Goal: Task Accomplishment & Management: Manage account settings

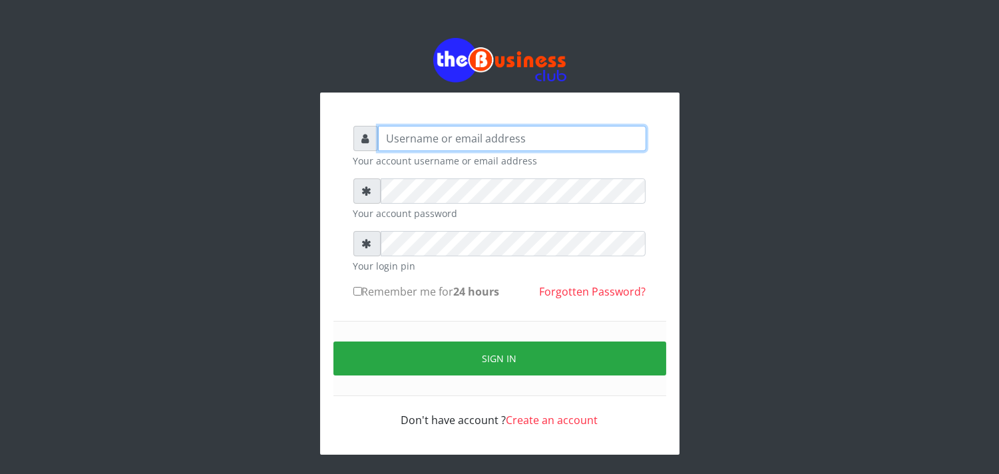
type input "[EMAIL_ADDRESS][DOMAIN_NAME]"
click at [359, 291] on input "Remember me for 24 hours" at bounding box center [357, 291] width 9 height 9
checkbox input "true"
click at [387, 377] on div "Sign in" at bounding box center [500, 358] width 333 height 75
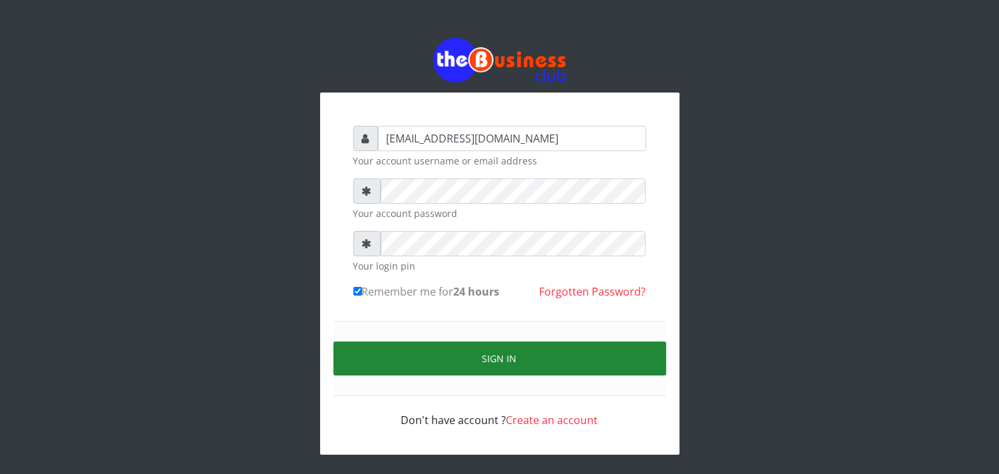
click at [401, 363] on button "Sign in" at bounding box center [500, 358] width 333 height 34
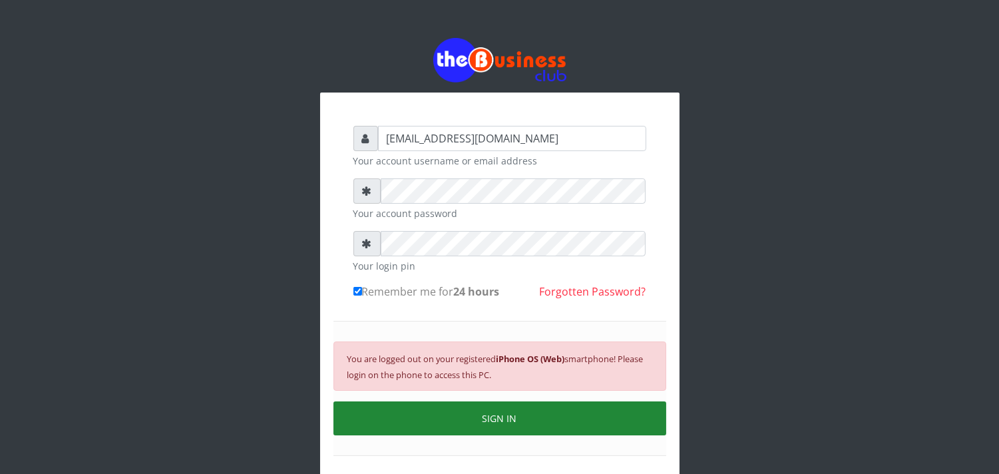
click at [519, 426] on button "SIGN IN" at bounding box center [500, 418] width 333 height 34
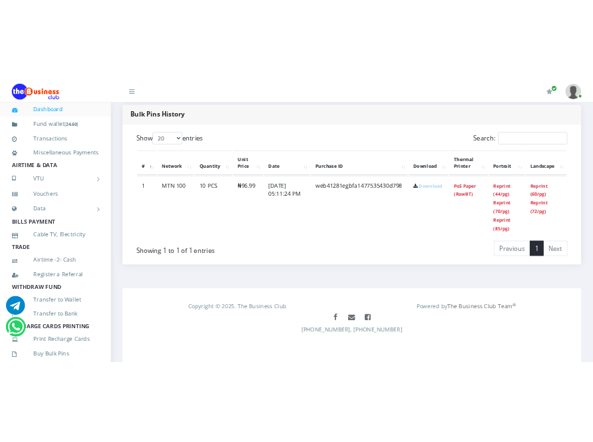
scroll to position [671, 0]
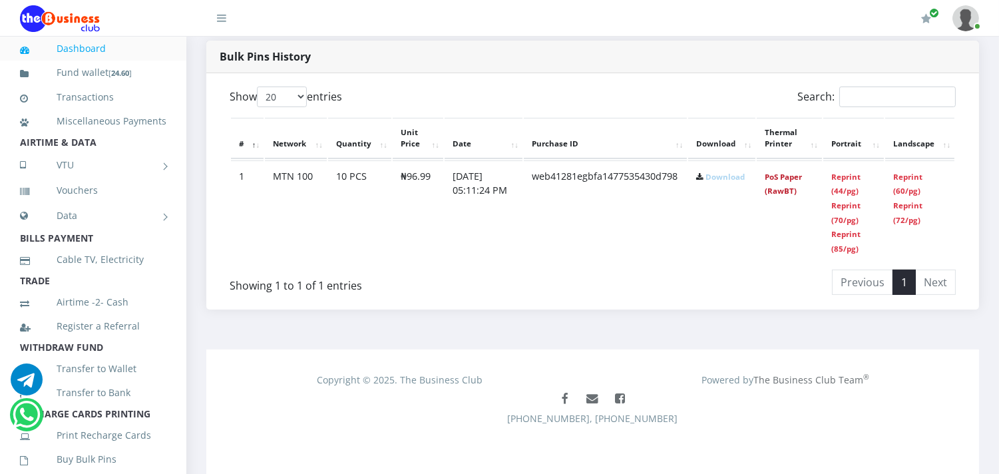
click at [780, 178] on link "PoS Paper (RawBT)" at bounding box center [783, 184] width 37 height 25
click at [788, 189] on link "PoS Paper (RawBT)" at bounding box center [783, 184] width 37 height 25
click at [788, 185] on link "PoS Paper (RawBT)" at bounding box center [783, 184] width 37 height 25
click at [780, 190] on link "PoS Paper (RawBT)" at bounding box center [783, 184] width 37 height 25
click at [774, 188] on link "PoS Paper (RawBT)" at bounding box center [783, 184] width 37 height 25
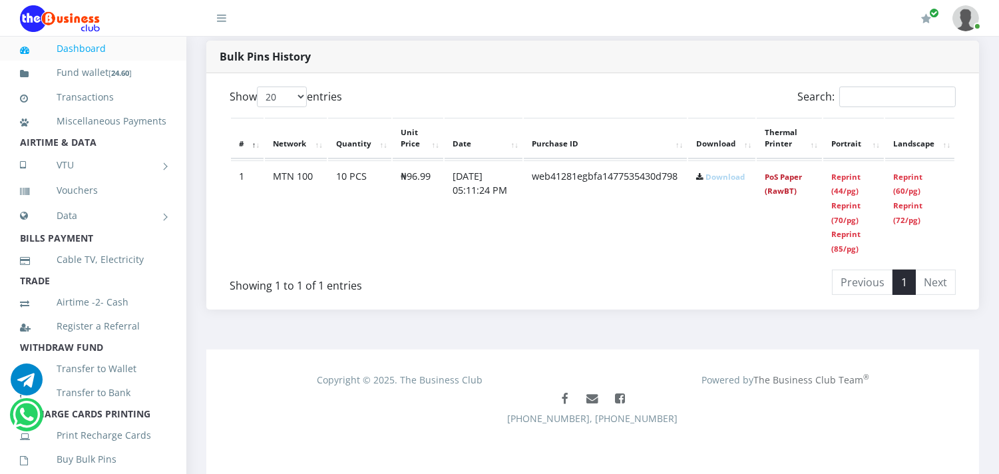
click at [777, 184] on link "PoS Paper (RawBT)" at bounding box center [783, 184] width 37 height 25
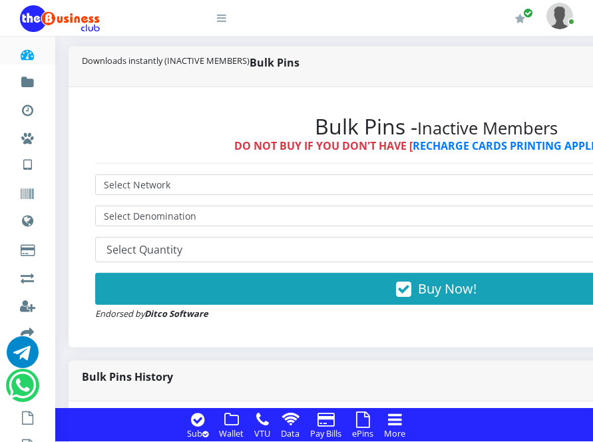
scroll to position [701, 0]
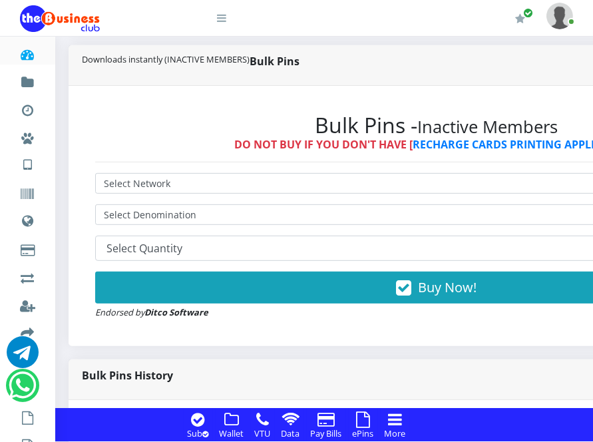
click at [55, 234] on div "₦ 2,010 Wallet 1" at bounding box center [436, 26] width 762 height 1273
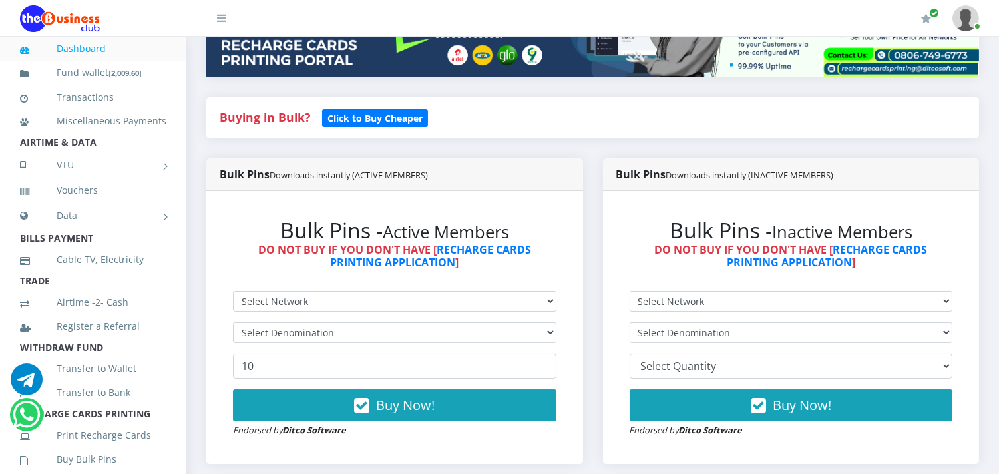
scroll to position [257, 0]
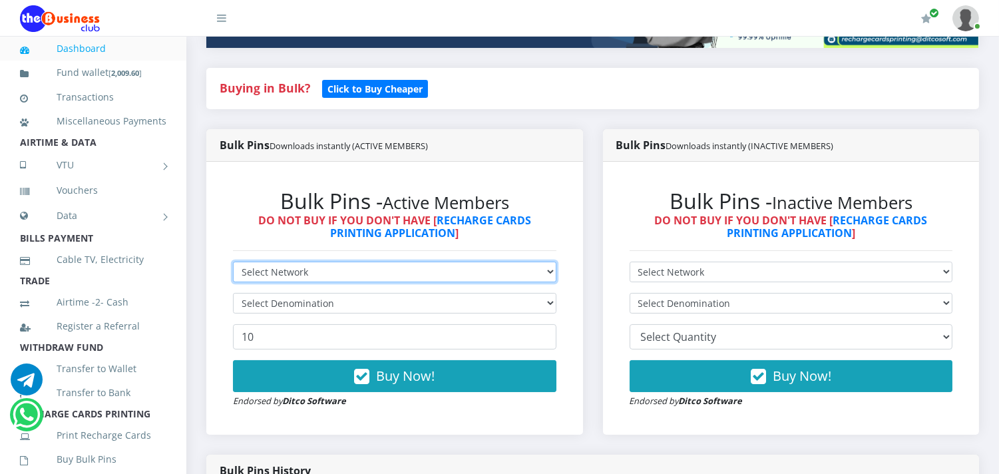
click at [409, 263] on select "Select Network MTN Globacom 9Mobile Airtel" at bounding box center [395, 272] width 324 height 21
click at [233, 262] on select "Select Network MTN Globacom 9Mobile Airtel" at bounding box center [395, 272] width 324 height 21
click at [367, 272] on select "Select Network MTN Globacom 9Mobile Airtel" at bounding box center [395, 272] width 324 height 21
click at [233, 262] on select "Select Network MTN Globacom 9Mobile Airtel" at bounding box center [395, 272] width 324 height 21
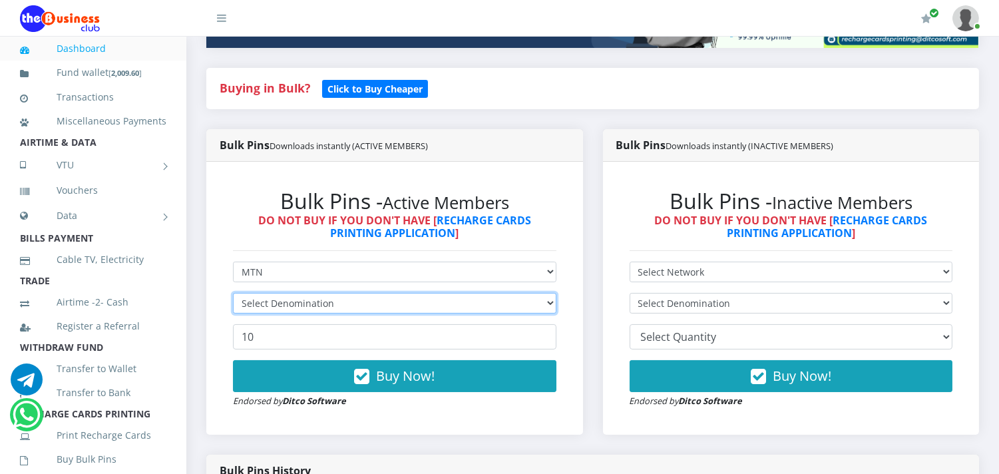
click at [347, 300] on select "Select Denomination" at bounding box center [395, 303] width 324 height 21
click at [233, 293] on select "Select Denomination" at bounding box center [395, 303] width 324 height 21
click at [415, 298] on select "Select Denomination" at bounding box center [395, 303] width 324 height 21
click at [233, 293] on select "Select Denomination" at bounding box center [395, 303] width 324 height 21
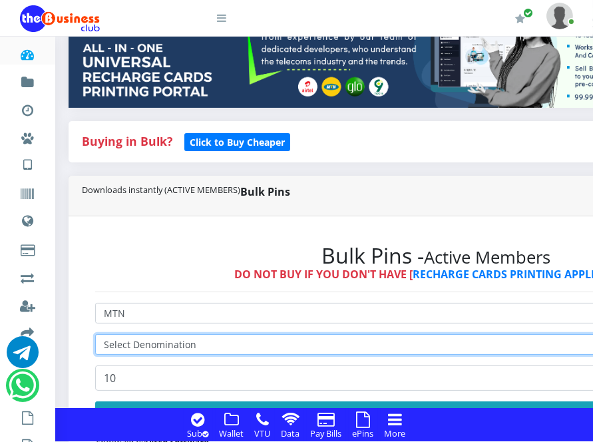
click at [324, 353] on select "Select Denomination" at bounding box center [436, 344] width 682 height 21
click at [95, 336] on select "Select Denomination" at bounding box center [436, 344] width 682 height 21
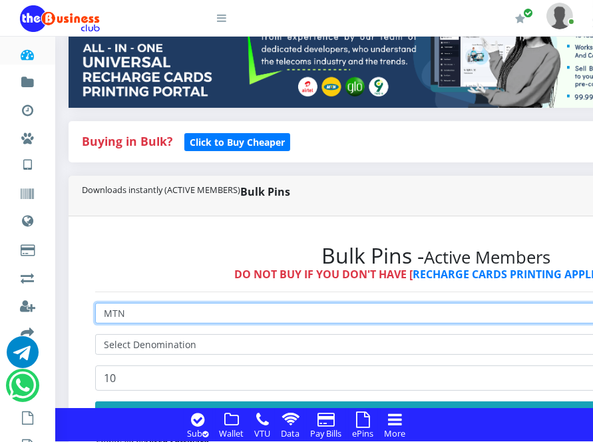
click at [376, 306] on select "Select Network MTN Globacom 9Mobile Airtel" at bounding box center [436, 313] width 682 height 21
click at [377, 306] on select "Select Network MTN Globacom 9Mobile Airtel" at bounding box center [436, 313] width 682 height 21
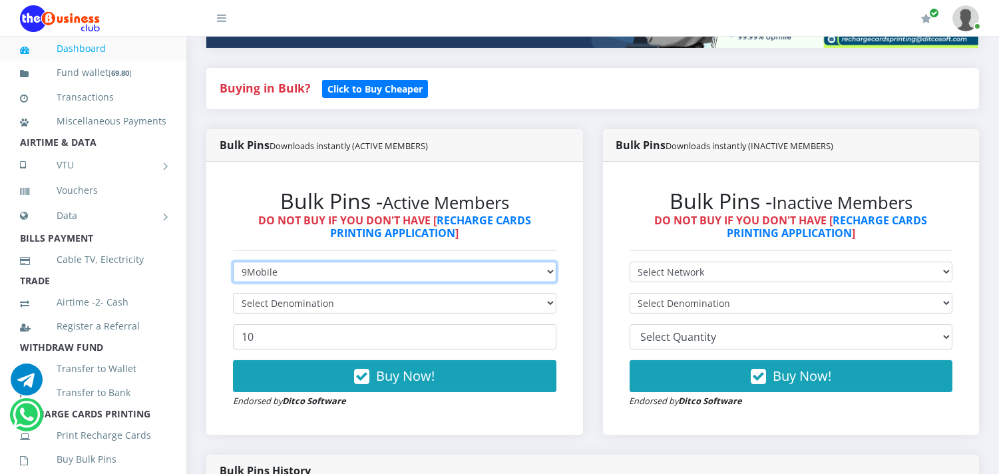
select select "Airtel"
select select "MTN"
select select "Airtel"
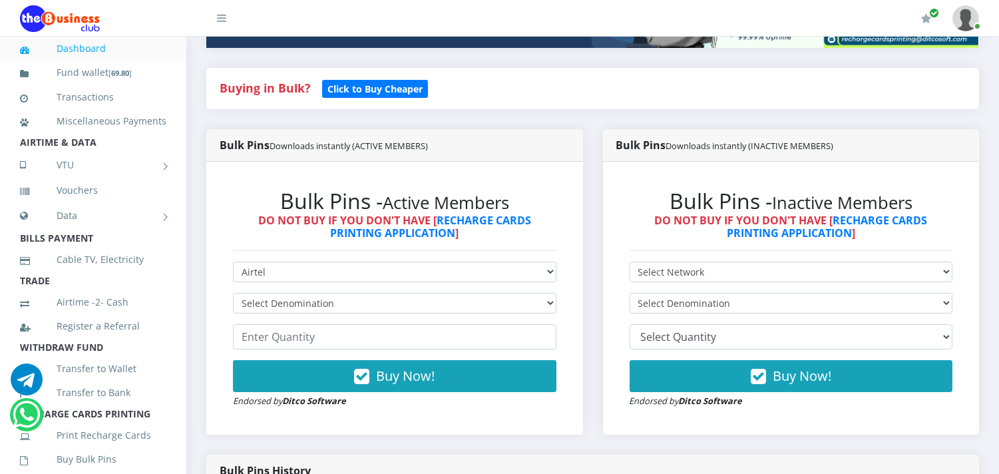
click at [973, 204] on div "Bulk Pins - Inactive Members DO NOT BUY IF YOU DON'T HAVE [ RECHARGE CARDS PRIN…" at bounding box center [791, 298] width 377 height 273
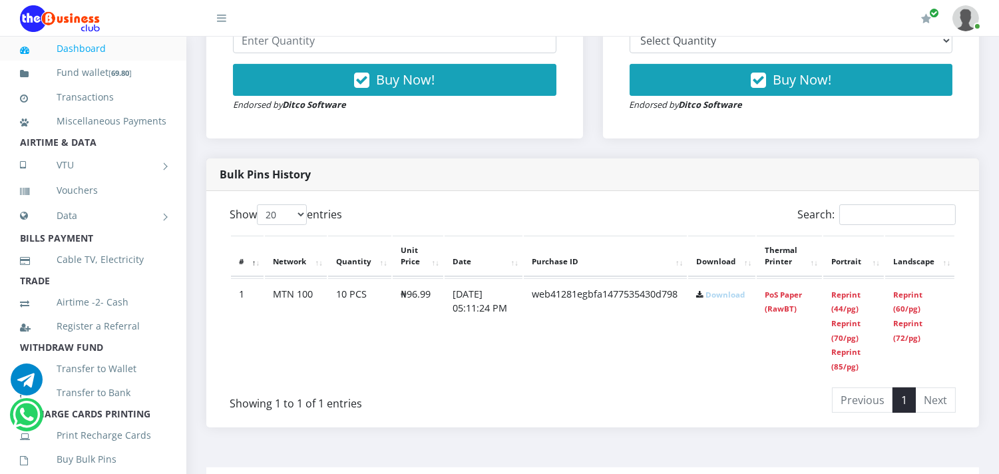
scroll to position [582, 0]
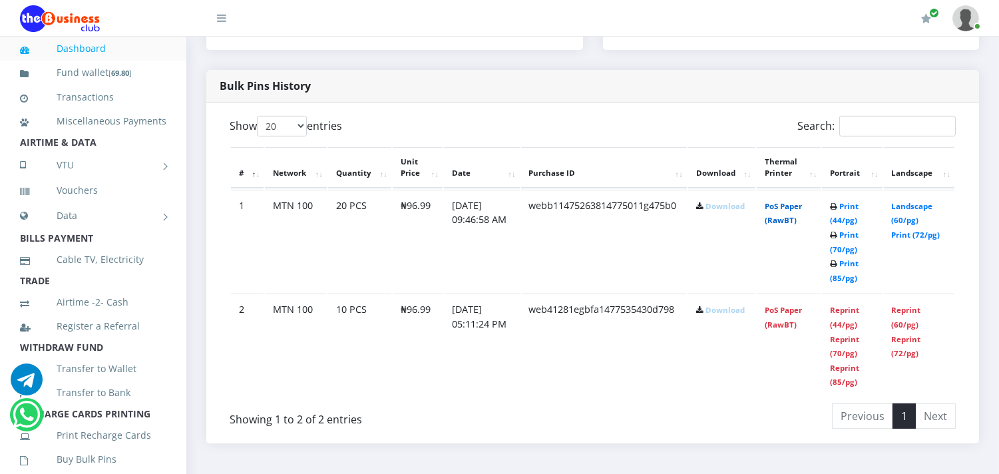
click at [789, 218] on link "PoS Paper (RawBT)" at bounding box center [783, 213] width 37 height 25
click at [849, 273] on link "Print (85/pg)" at bounding box center [844, 270] width 29 height 25
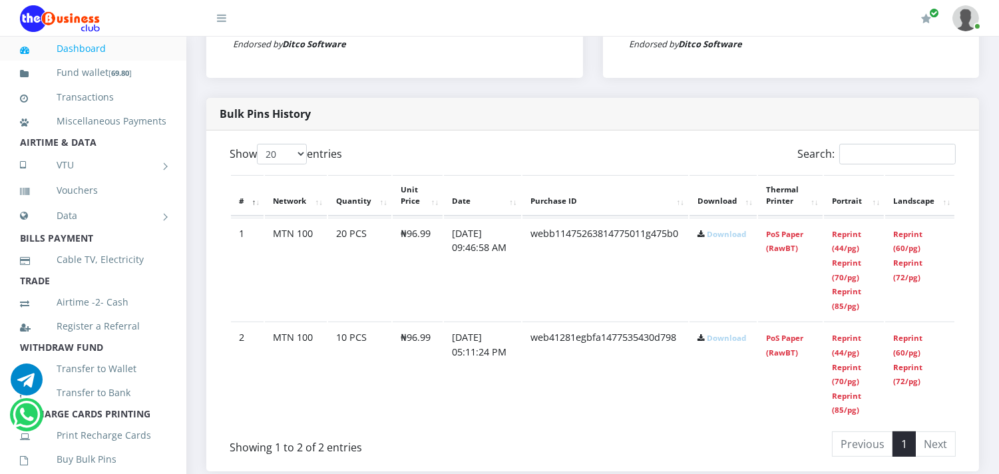
scroll to position [621, 0]
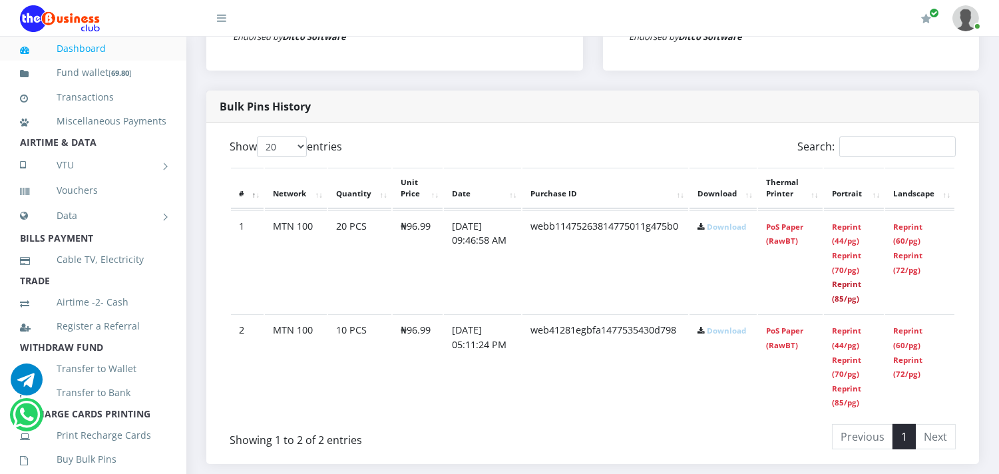
click at [853, 296] on link "Reprint (85/pg)" at bounding box center [846, 291] width 29 height 25
click at [895, 269] on link "Reprint (72/pg)" at bounding box center [907, 262] width 29 height 25
click at [845, 257] on link "Reprint (70/pg)" at bounding box center [846, 262] width 29 height 25
click at [852, 240] on link "Reprint (44/pg)" at bounding box center [846, 234] width 29 height 25
click at [913, 234] on link "Reprint (60/pg)" at bounding box center [907, 234] width 29 height 25
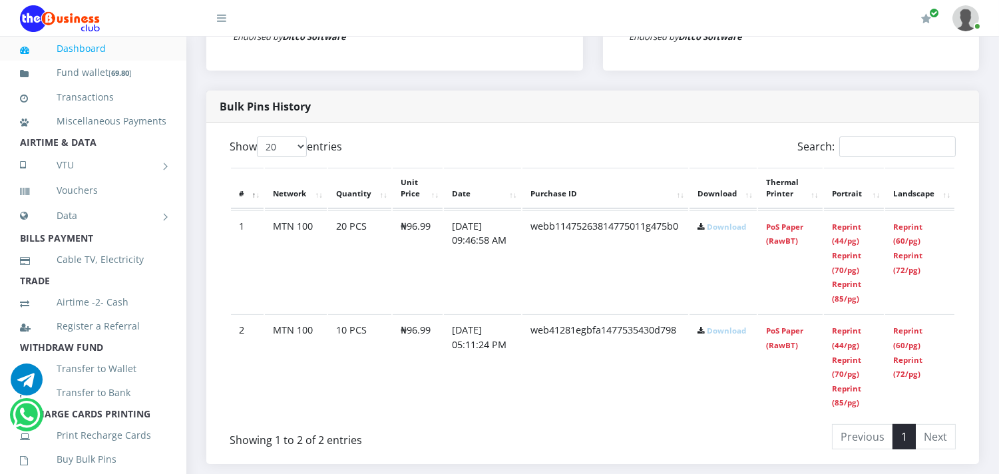
click at [853, 233] on td "Reprint (44/pg) Reprint (70/pg) Reprint (85/pg)" at bounding box center [854, 261] width 60 height 103
click at [850, 260] on td "Reprint (44/pg) Reprint (70/pg) Reprint (85/pg)" at bounding box center [854, 261] width 60 height 103
click at [849, 263] on link "Reprint (70/pg)" at bounding box center [846, 262] width 29 height 25
click at [788, 242] on link "PoS Paper (RawBT)" at bounding box center [784, 234] width 37 height 25
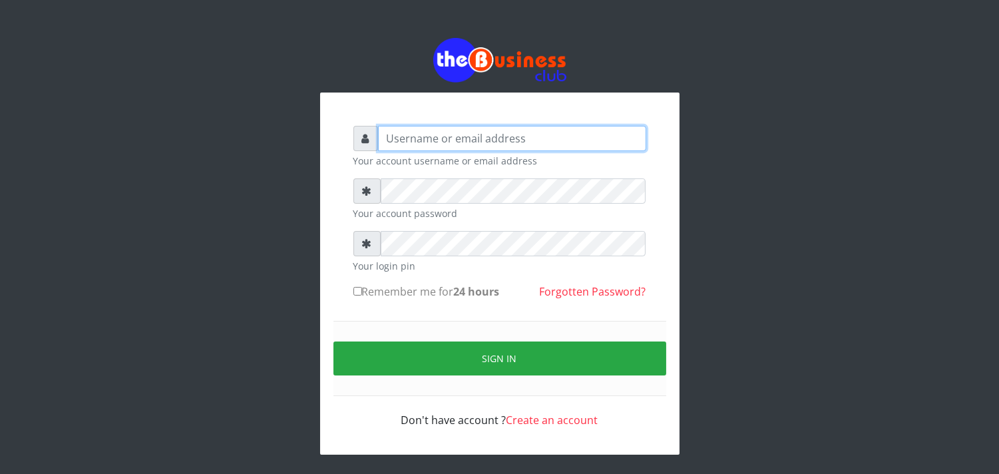
type input "[EMAIL_ADDRESS][DOMAIN_NAME]"
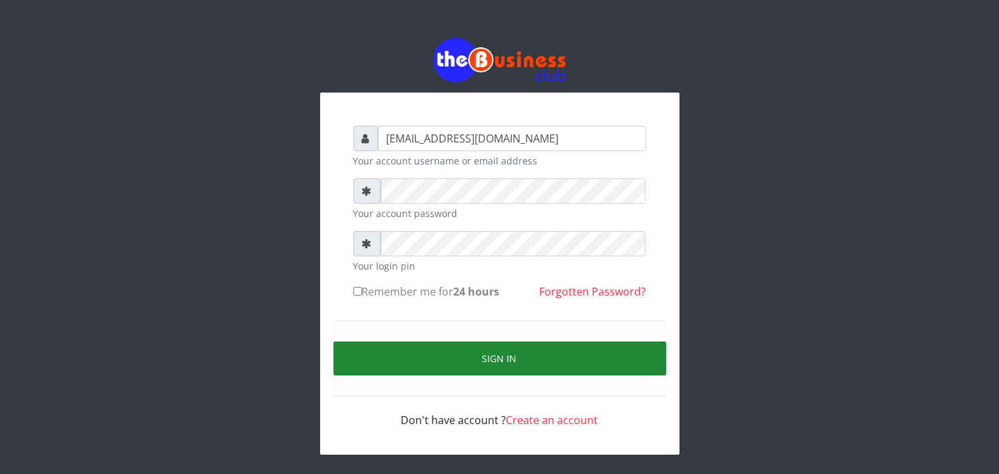
click at [471, 369] on button "Sign in" at bounding box center [500, 358] width 333 height 34
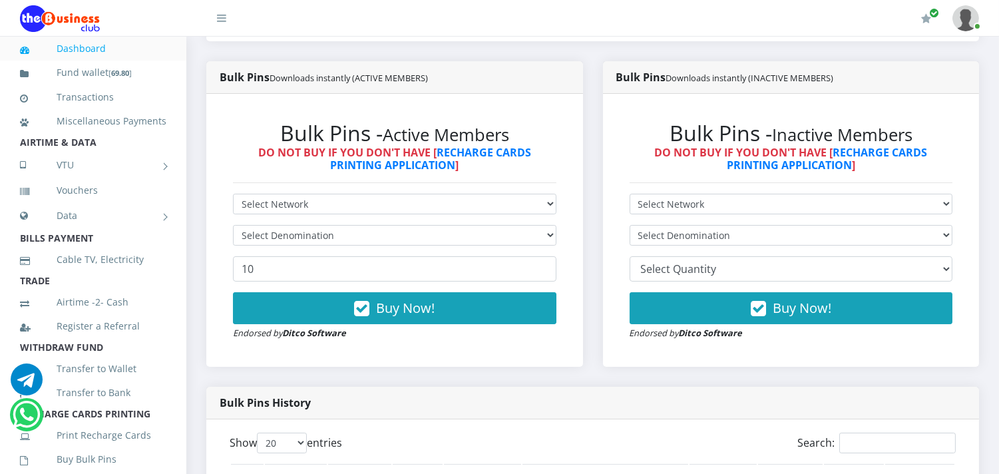
scroll to position [355, 0]
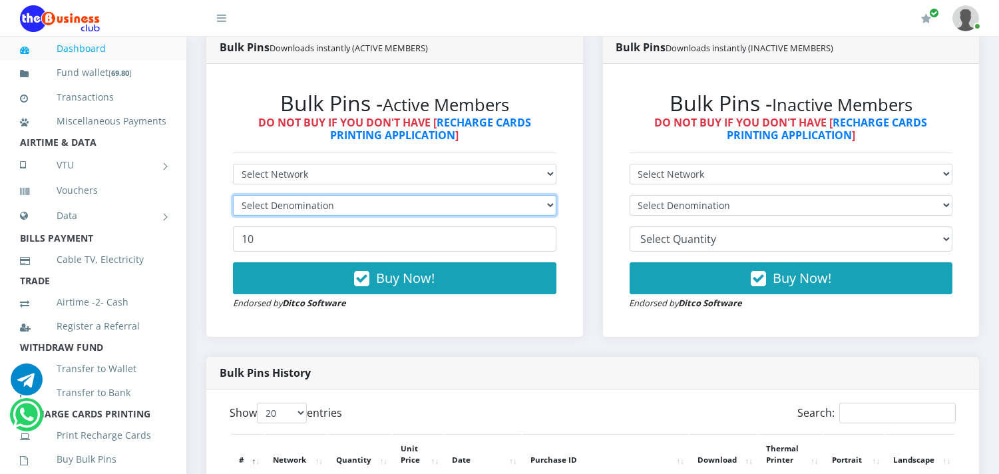
click at [332, 201] on select "Select Denomination" at bounding box center [395, 205] width 324 height 21
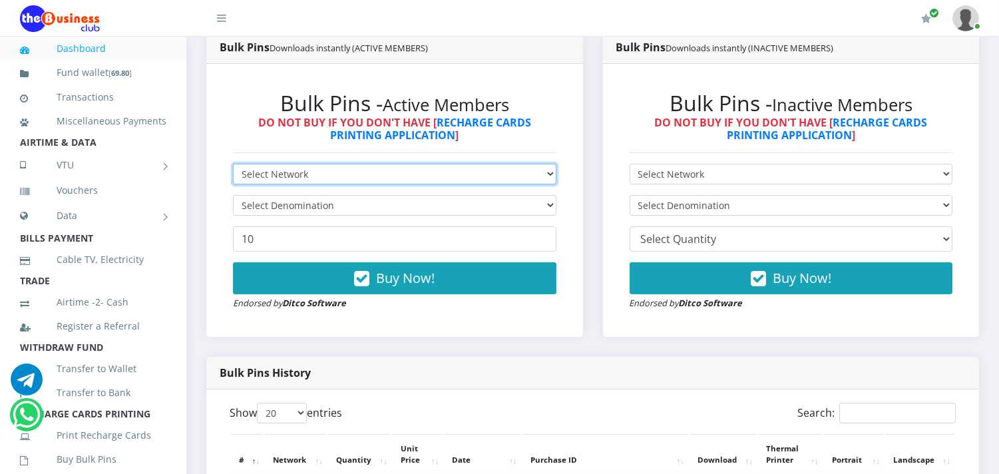
click at [329, 171] on select "Select Network MTN Globacom 9Mobile Airtel" at bounding box center [395, 174] width 324 height 21
click at [425, 347] on div "Bulk Pins Downloads instantly (ACTIVE MEMBERS) Bulk Pins - Active Members DO NO…" at bounding box center [394, 194] width 397 height 326
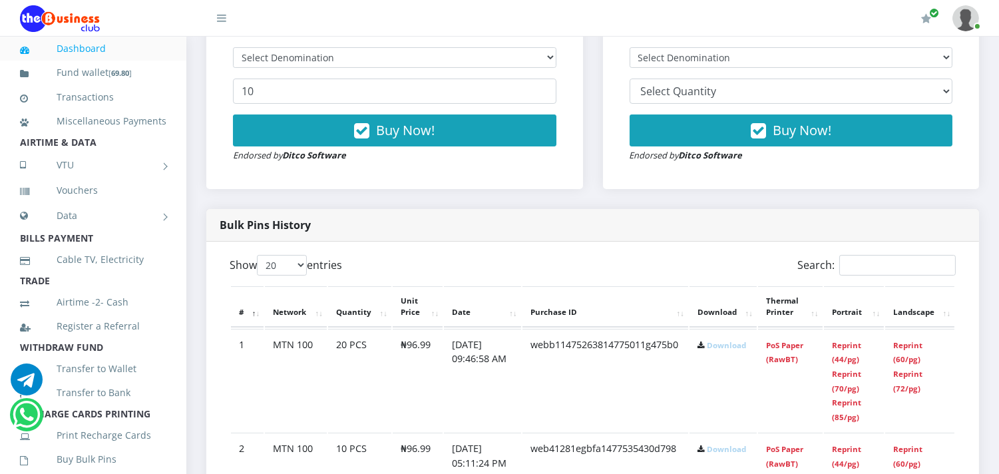
scroll to position [533, 0]
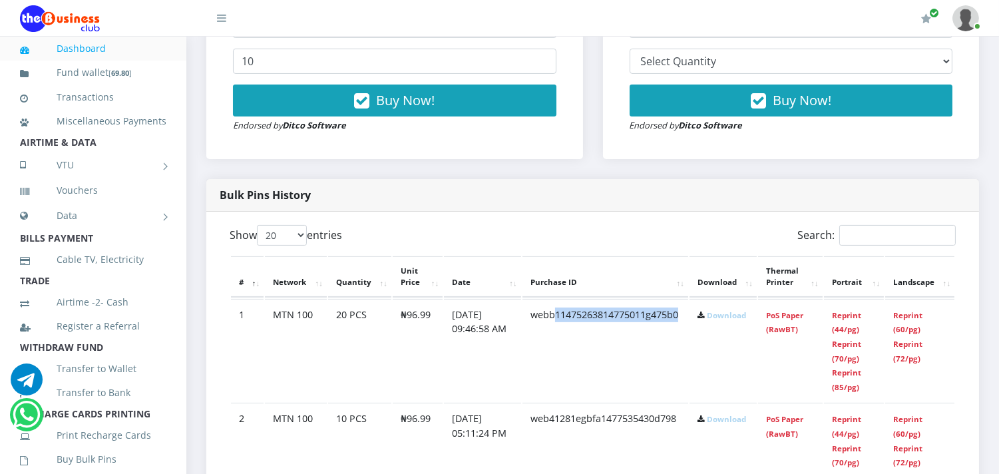
drag, startPoint x: 558, startPoint y: 360, endPoint x: 706, endPoint y: 321, distance: 152.9
click at [706, 321] on id "1 MTN 100 20 PCS ₦96.99 10.Aug.2025 09:46:58 AM webb11475263814775011g475b0 Dow…" at bounding box center [593, 350] width 724 height 103
click at [776, 327] on link "PoS Paper (RawBT)" at bounding box center [784, 322] width 37 height 25
click at [782, 328] on link "PoS Paper (RawBT)" at bounding box center [784, 322] width 37 height 25
click at [782, 427] on link "PoS Paper (RawBT)" at bounding box center [784, 426] width 37 height 25
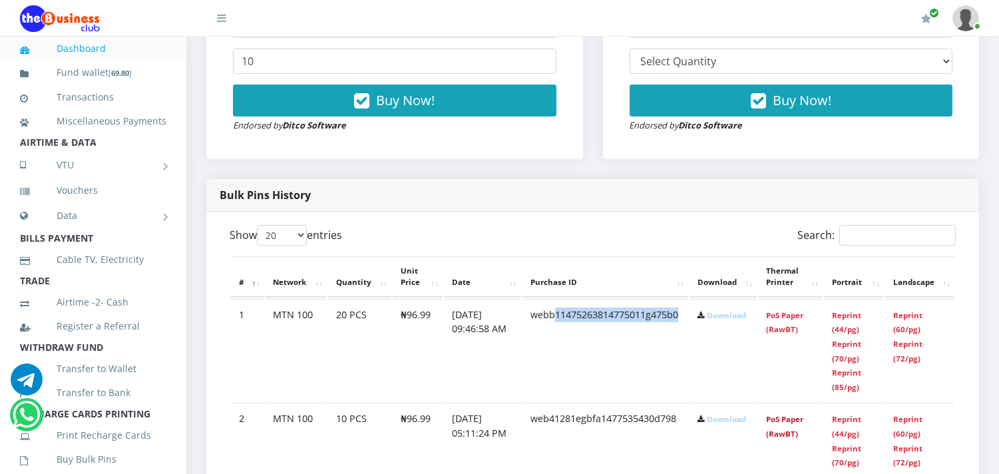
click at [791, 433] on link "PoS Paper (RawBT)" at bounding box center [784, 426] width 37 height 25
click at [784, 314] on link "PoS Paper (RawBT)" at bounding box center [784, 322] width 37 height 25
click at [786, 435] on link "PoS Paper (RawBT)" at bounding box center [784, 426] width 37 height 25
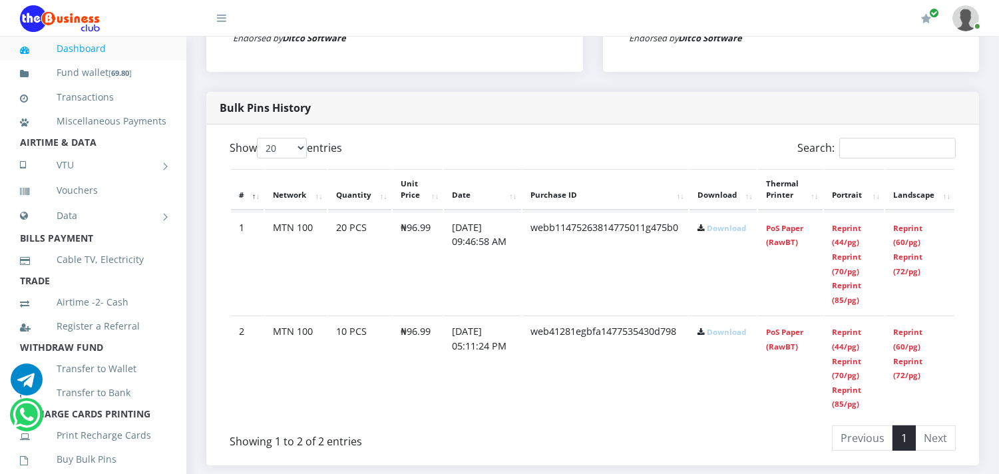
scroll to position [621, 0]
click at [206, 284] on div "Show 20 50 100 All entries Search: # Network Quantity Unit Price Date Purchase …" at bounding box center [592, 293] width 773 height 341
click at [160, 272] on li "Cable TV, Electricity" at bounding box center [93, 260] width 186 height 24
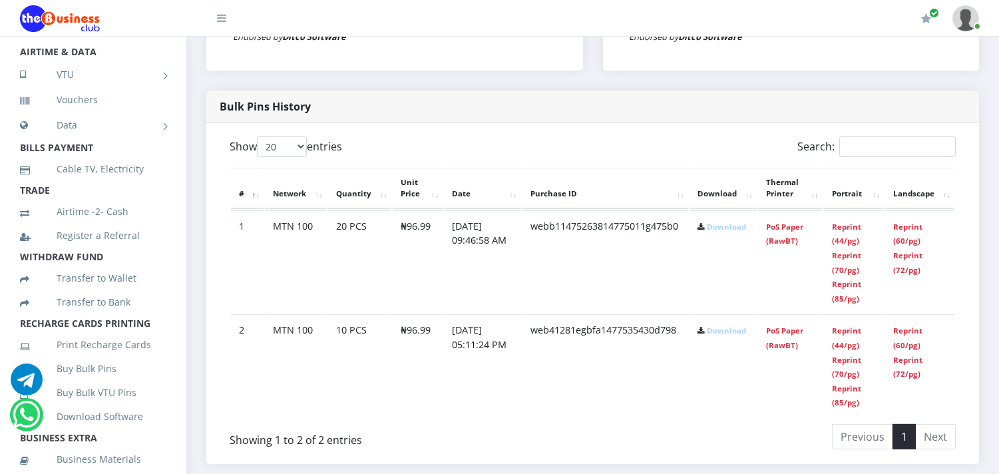
scroll to position [118, 0]
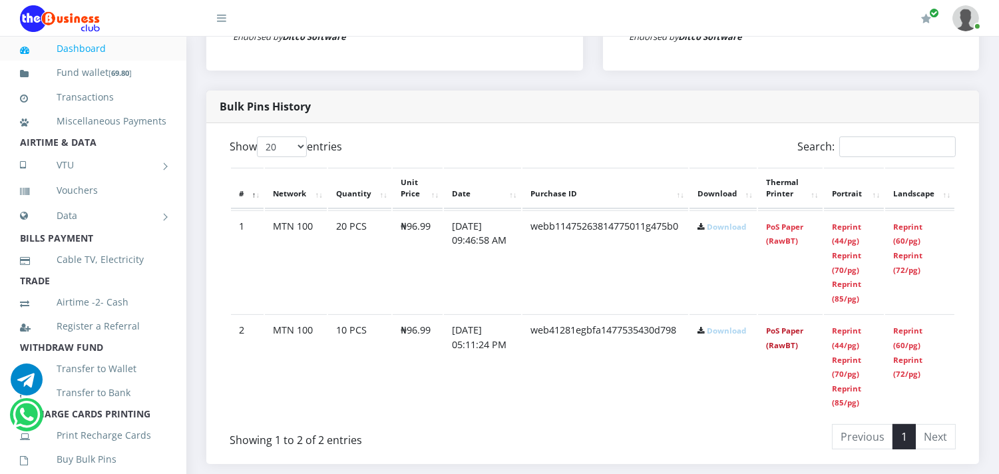
click at [777, 346] on link "PoS Paper (RawBT)" at bounding box center [784, 338] width 37 height 25
click at [786, 341] on link "PoS Paper (RawBT)" at bounding box center [784, 338] width 37 height 25
click at [787, 341] on link "PoS Paper (RawBT)" at bounding box center [784, 338] width 37 height 25
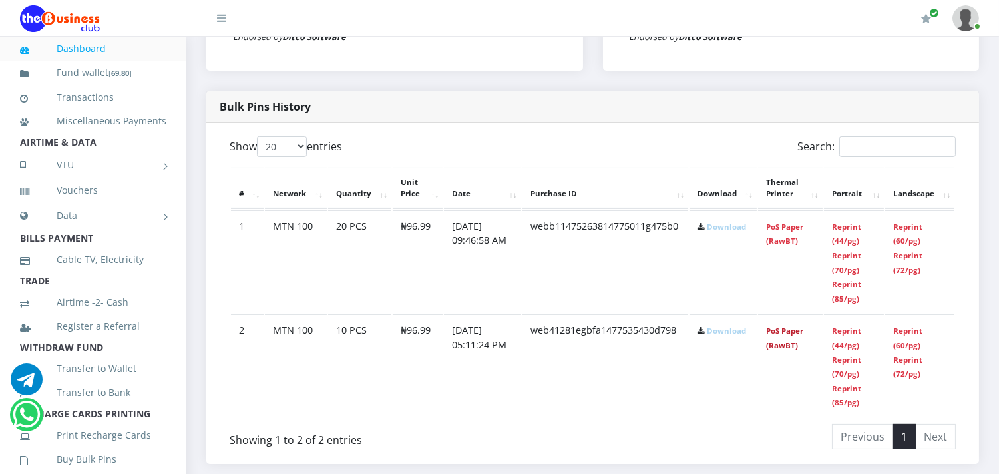
click at [790, 341] on link "PoS Paper (RawBT)" at bounding box center [784, 338] width 37 height 25
click at [851, 355] on link "Reprint (70/pg)" at bounding box center [846, 367] width 29 height 25
click at [782, 347] on link "PoS Paper (RawBT)" at bounding box center [784, 338] width 37 height 25
click at [790, 347] on link "PoS Paper (RawBT)" at bounding box center [784, 338] width 37 height 25
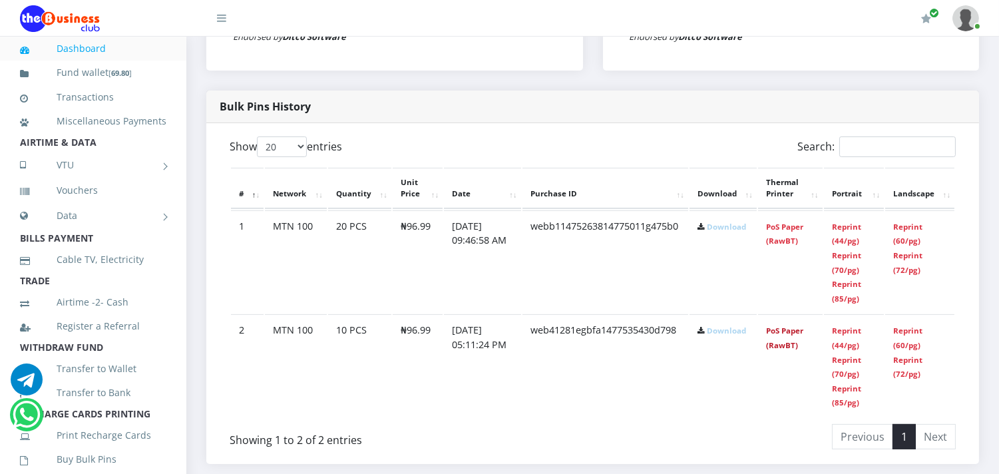
click at [776, 342] on link "PoS Paper (RawBT)" at bounding box center [784, 338] width 37 height 25
click at [787, 240] on link "PoS Paper (RawBT)" at bounding box center [784, 234] width 37 height 25
click at [849, 288] on link "Reprint (85/pg)" at bounding box center [846, 291] width 29 height 25
